Goal: Transaction & Acquisition: Subscribe to service/newsletter

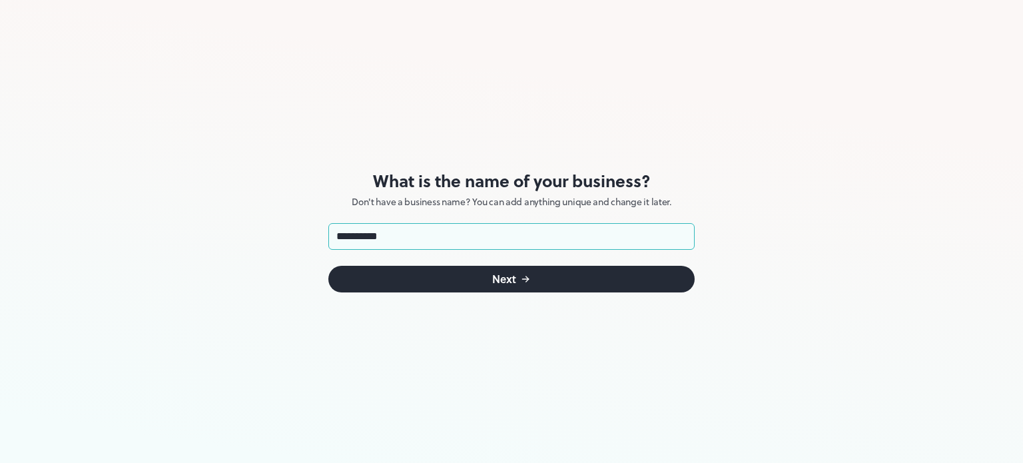
type input "**********"
click button "Next" at bounding box center [511, 279] width 366 height 27
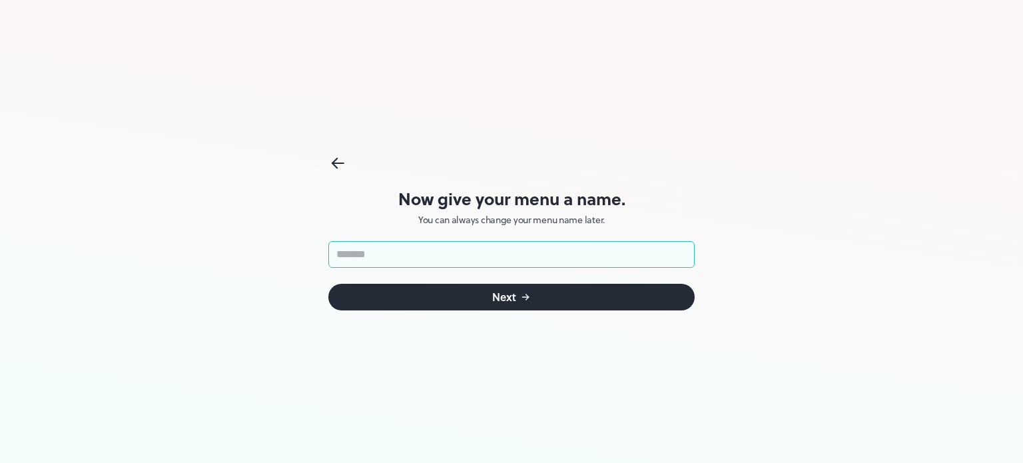
click at [453, 251] on input "text" at bounding box center [511, 254] width 366 height 27
click at [431, 250] on input "text" at bounding box center [511, 254] width 366 height 27
type input "**********"
click button "Next" at bounding box center [511, 297] width 366 height 27
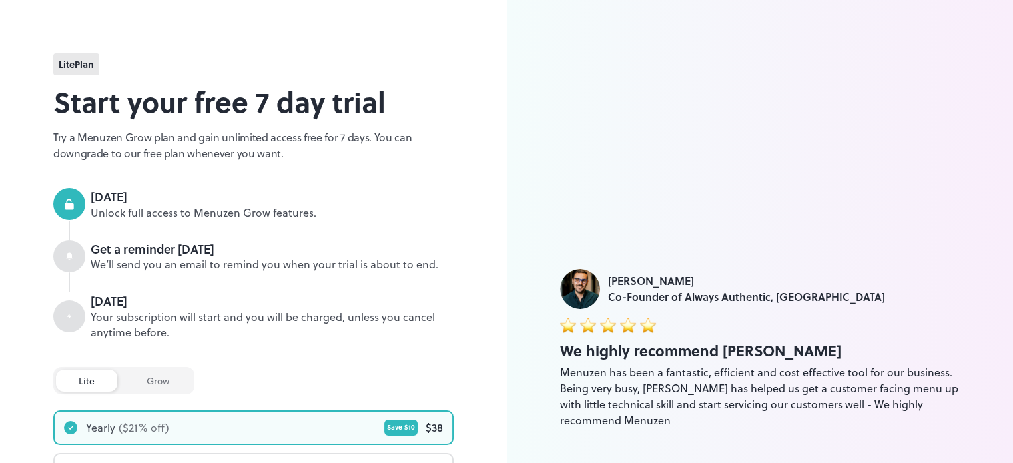
scroll to position [234, 0]
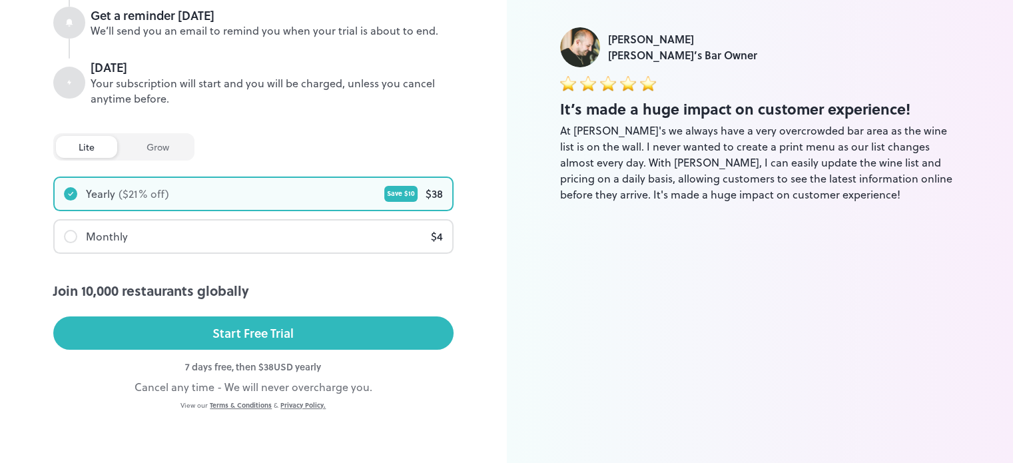
click at [154, 150] on div "grow" at bounding box center [158, 147] width 68 height 22
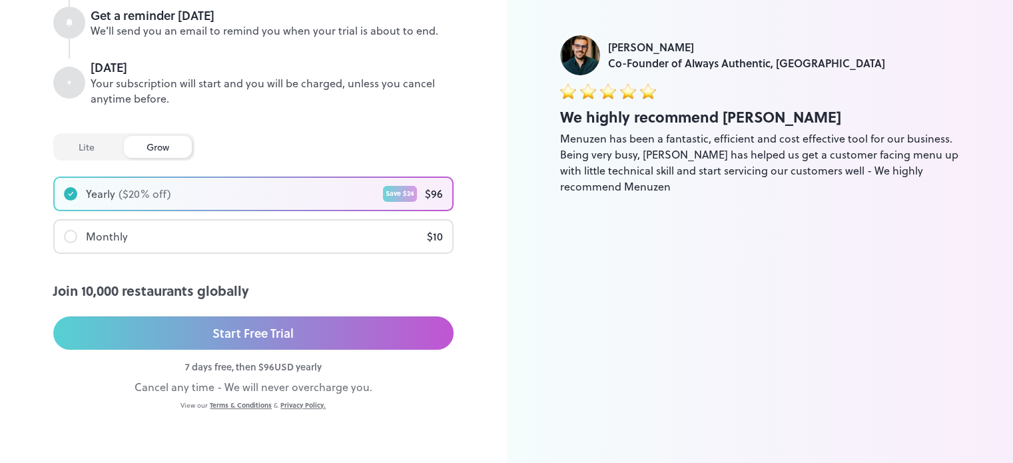
click at [78, 143] on div "lite" at bounding box center [86, 147] width 61 height 22
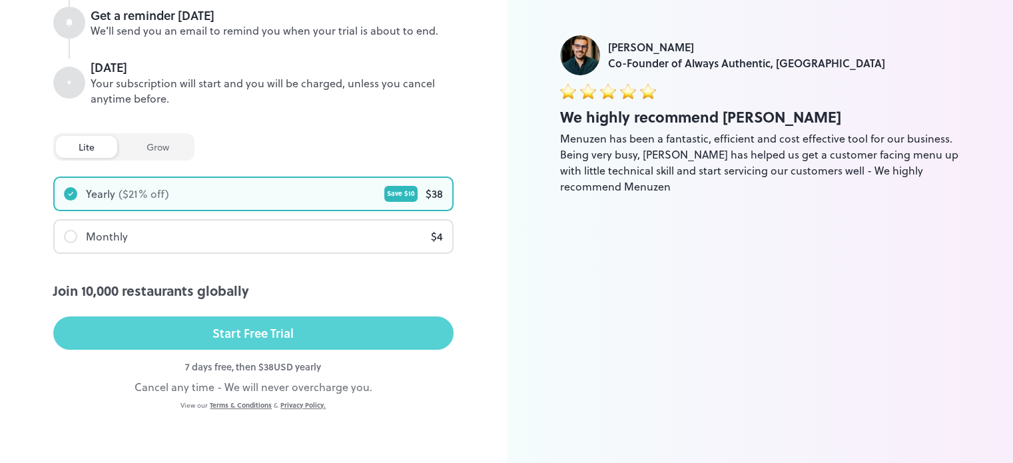
click at [288, 320] on button "Start Free Trial" at bounding box center [253, 332] width 400 height 33
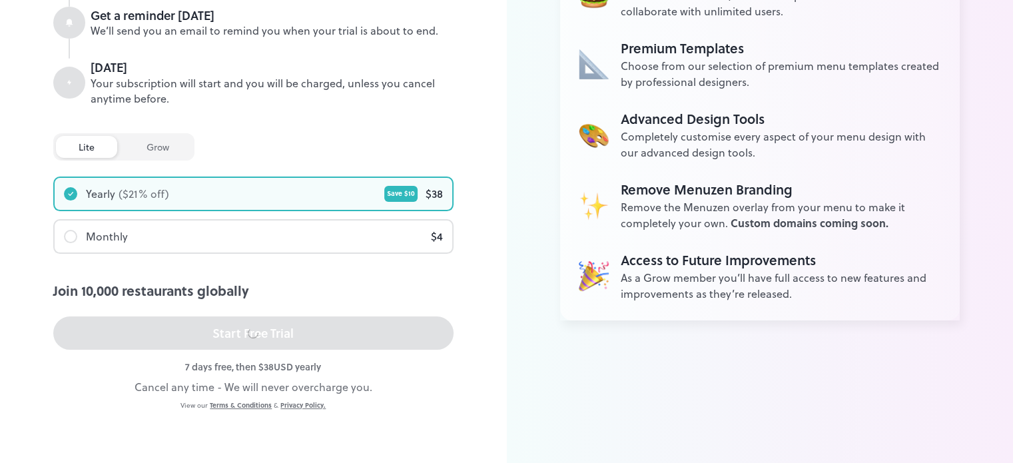
scroll to position [0, 0]
